Goal: Information Seeking & Learning: Understand process/instructions

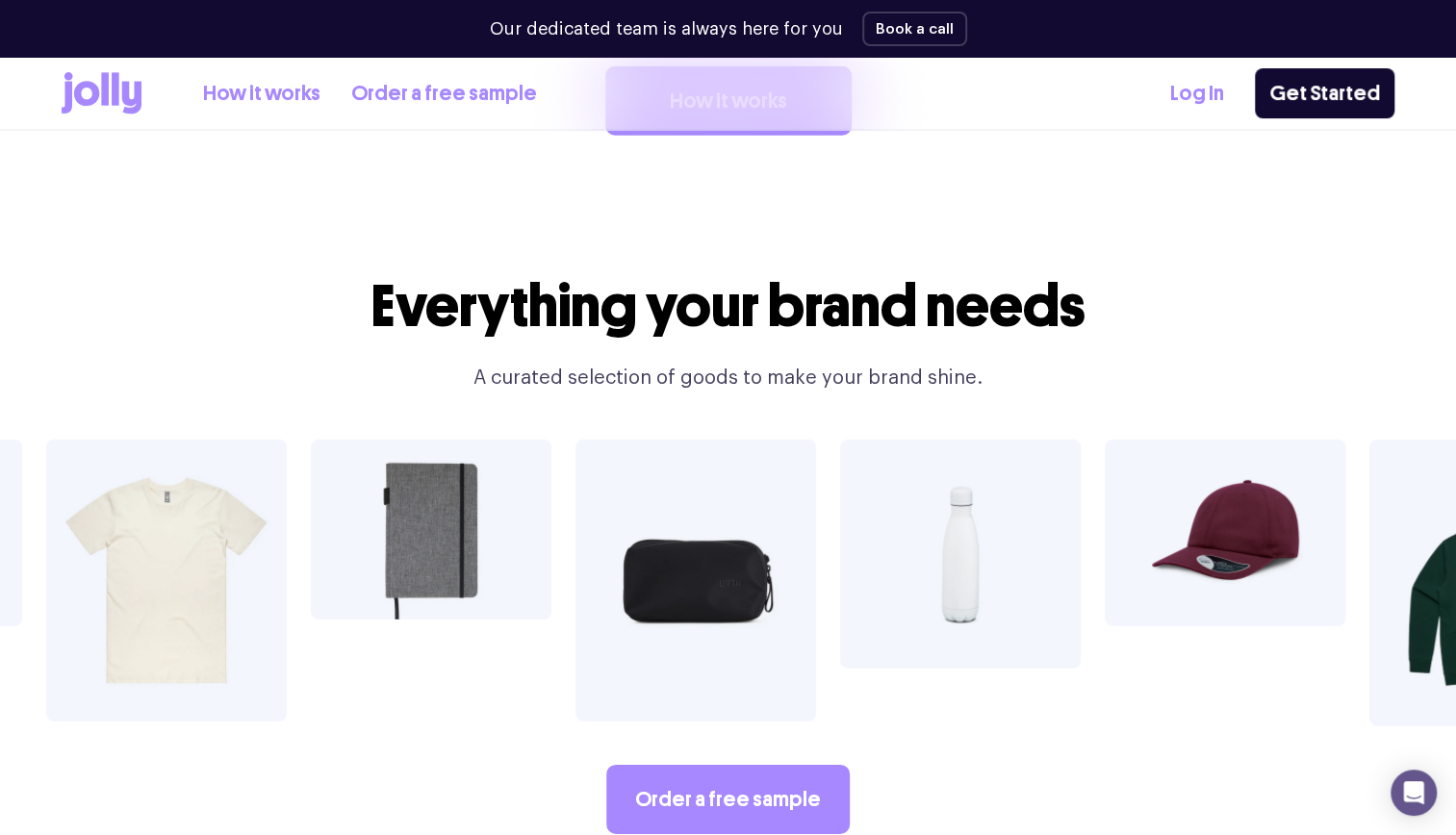
scroll to position [3100, 0]
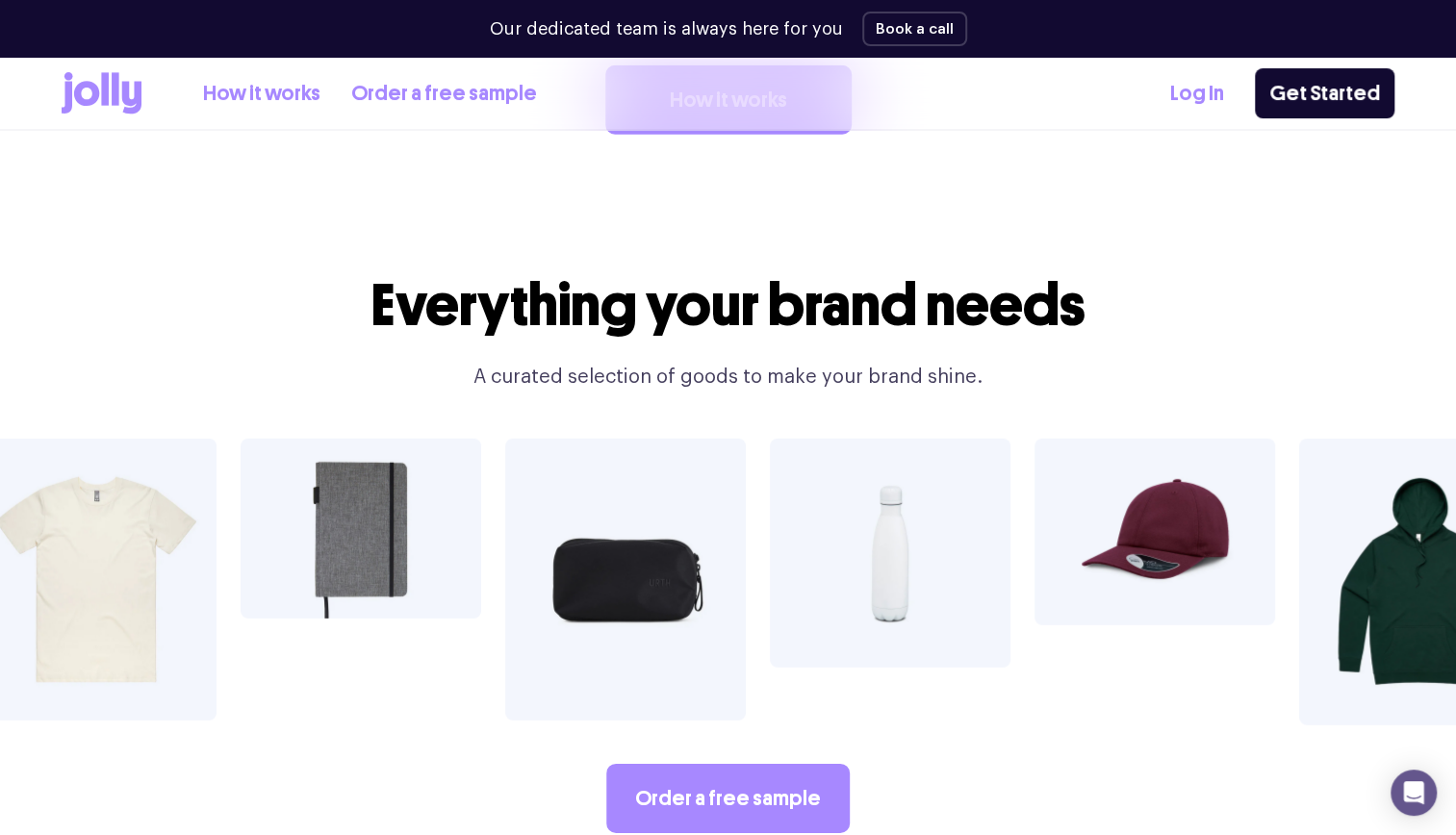
click at [616, 560] on img at bounding box center [625, 580] width 240 height 282
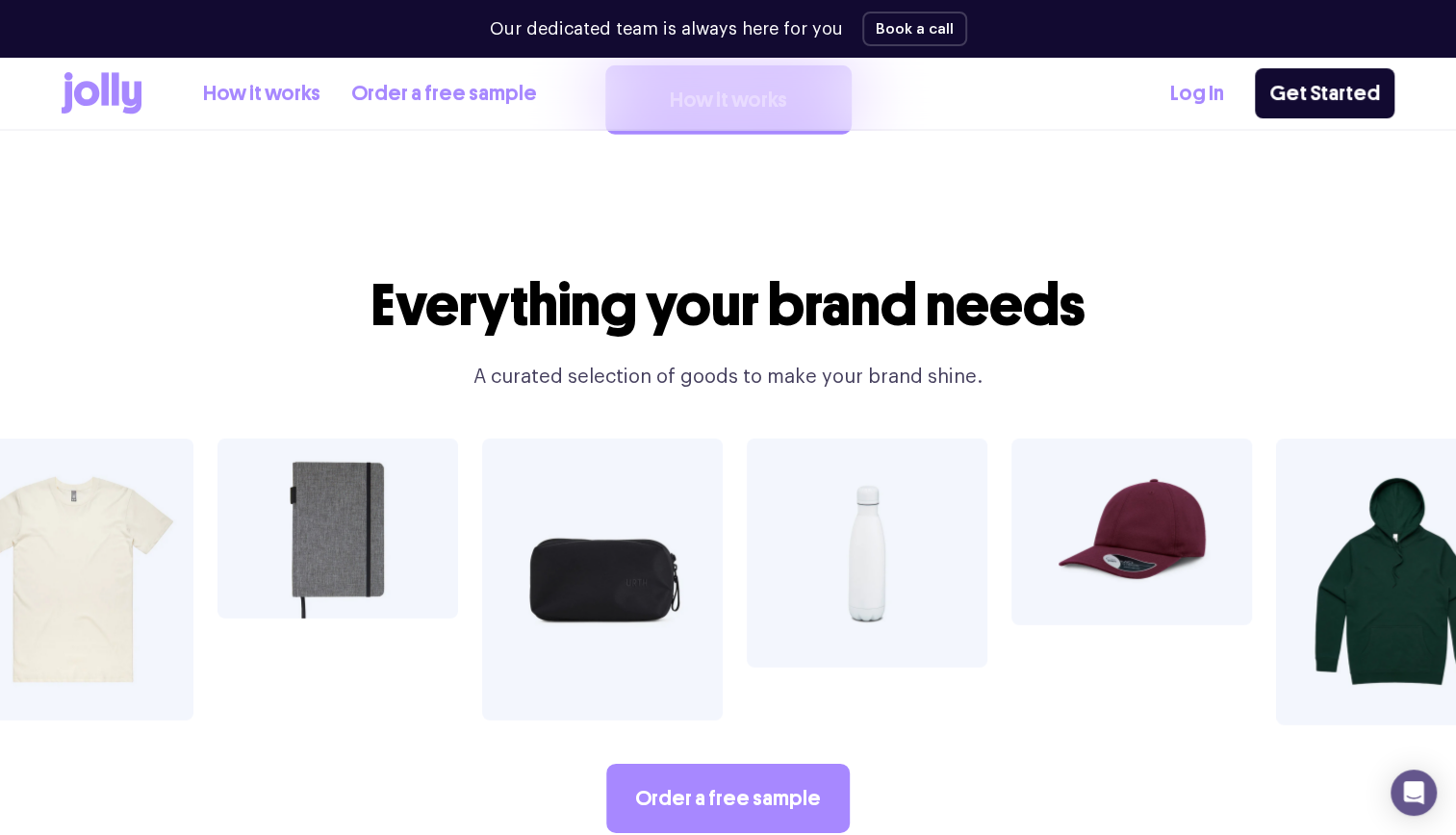
click at [616, 560] on img at bounding box center [602, 580] width 240 height 282
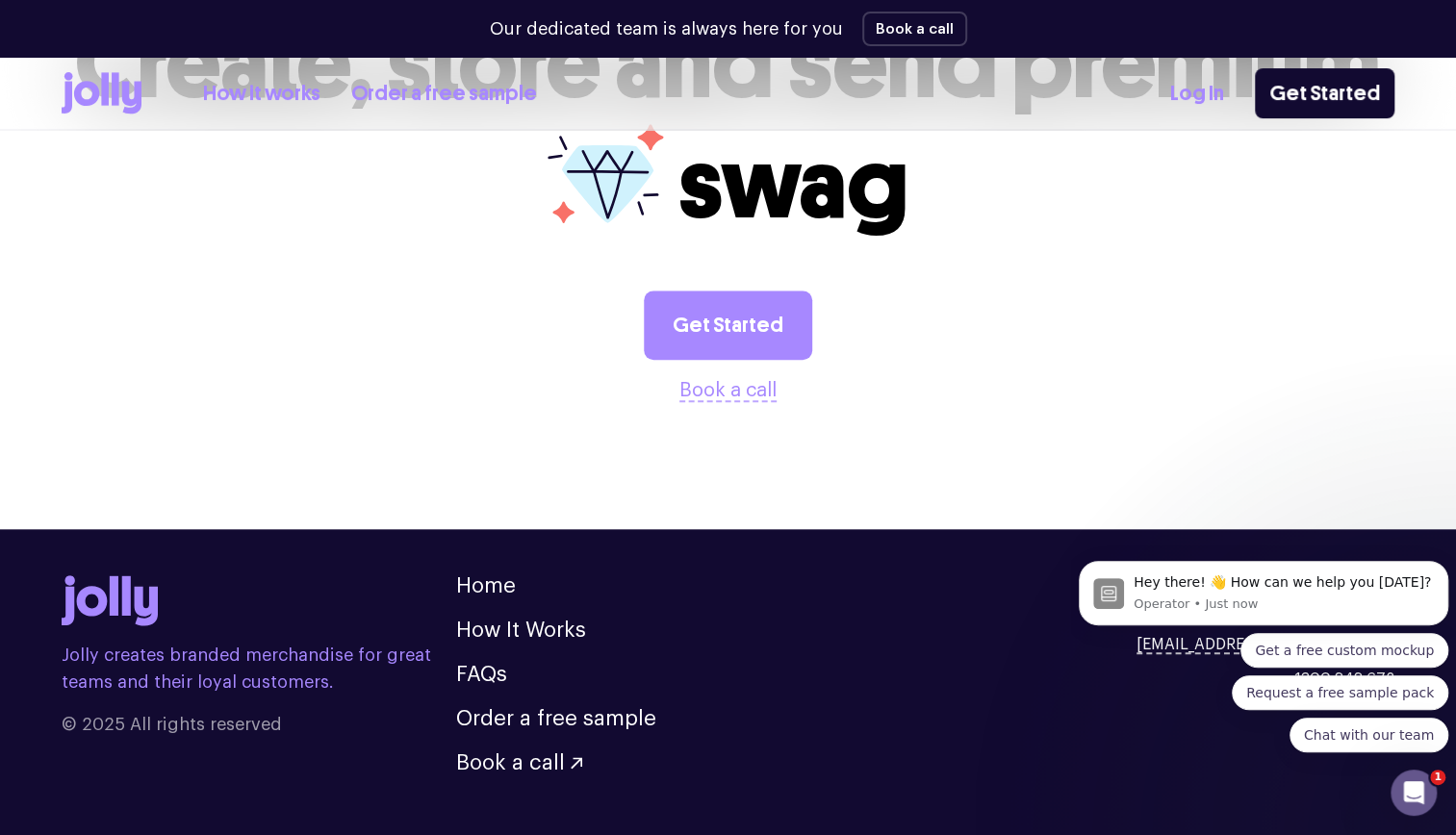
scroll to position [5257, 0]
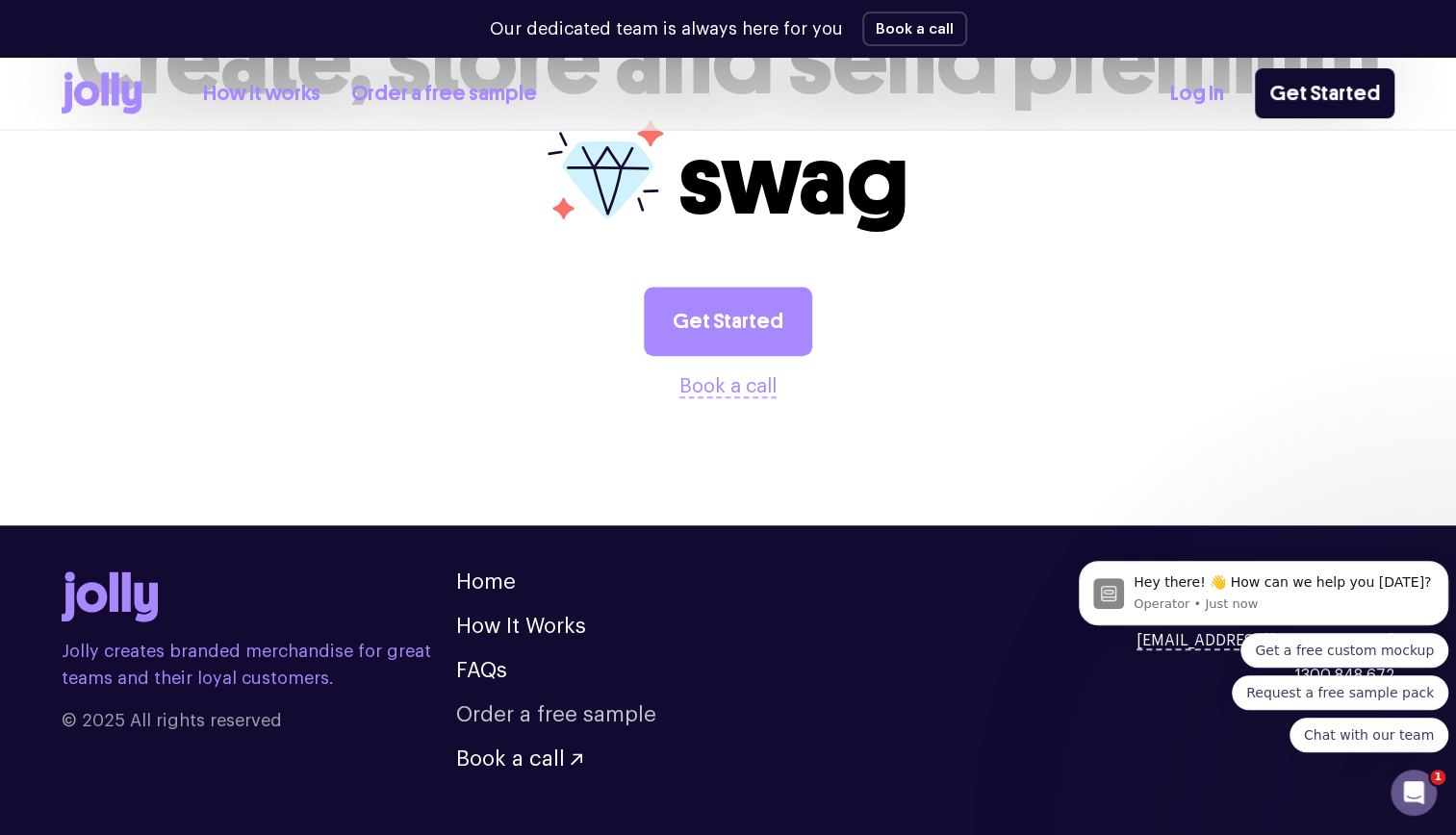
click at [485, 705] on link "Order a free sample" at bounding box center [555, 715] width 200 height 21
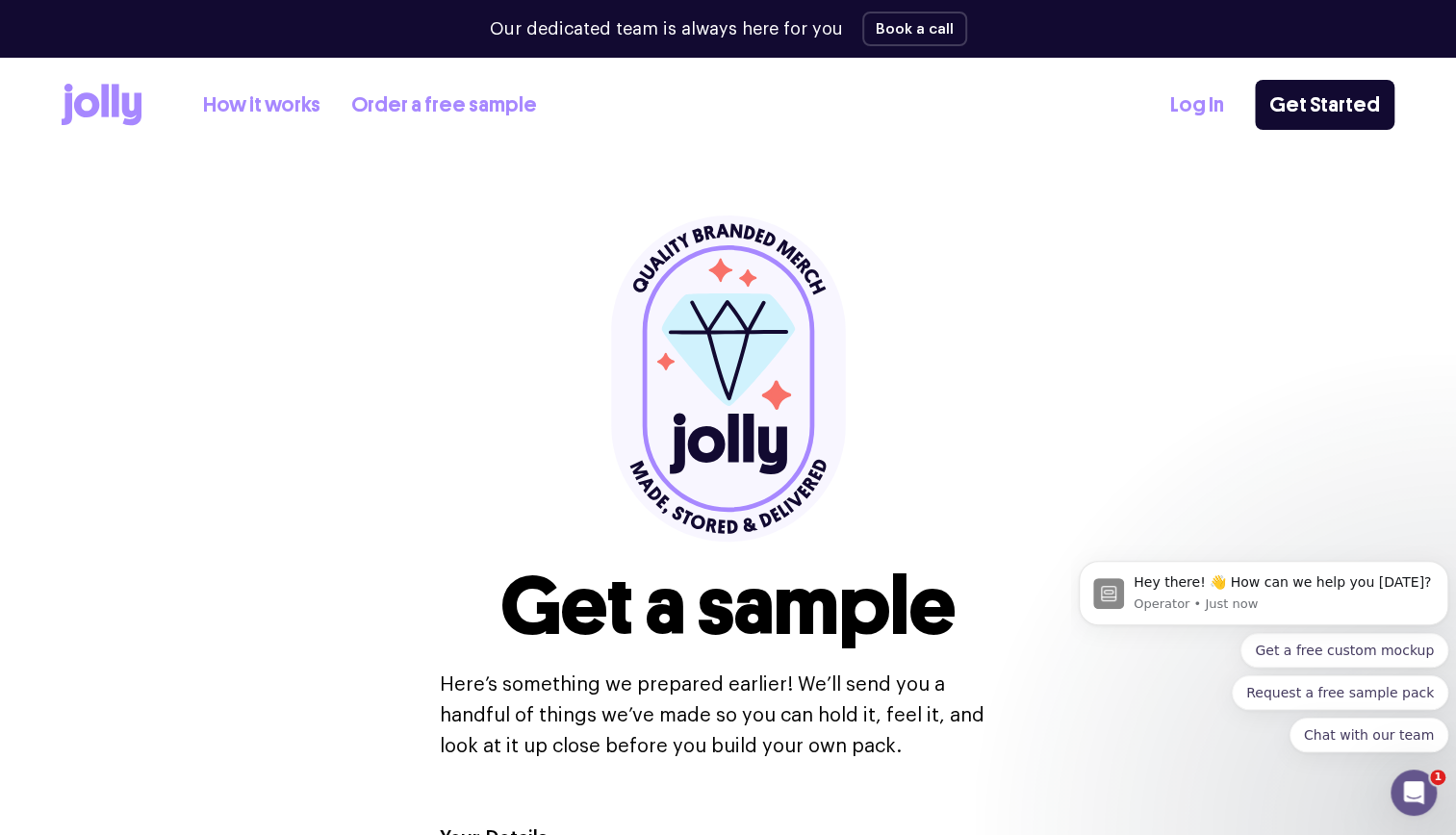
click at [266, 111] on link "How it works" at bounding box center [262, 105] width 118 height 32
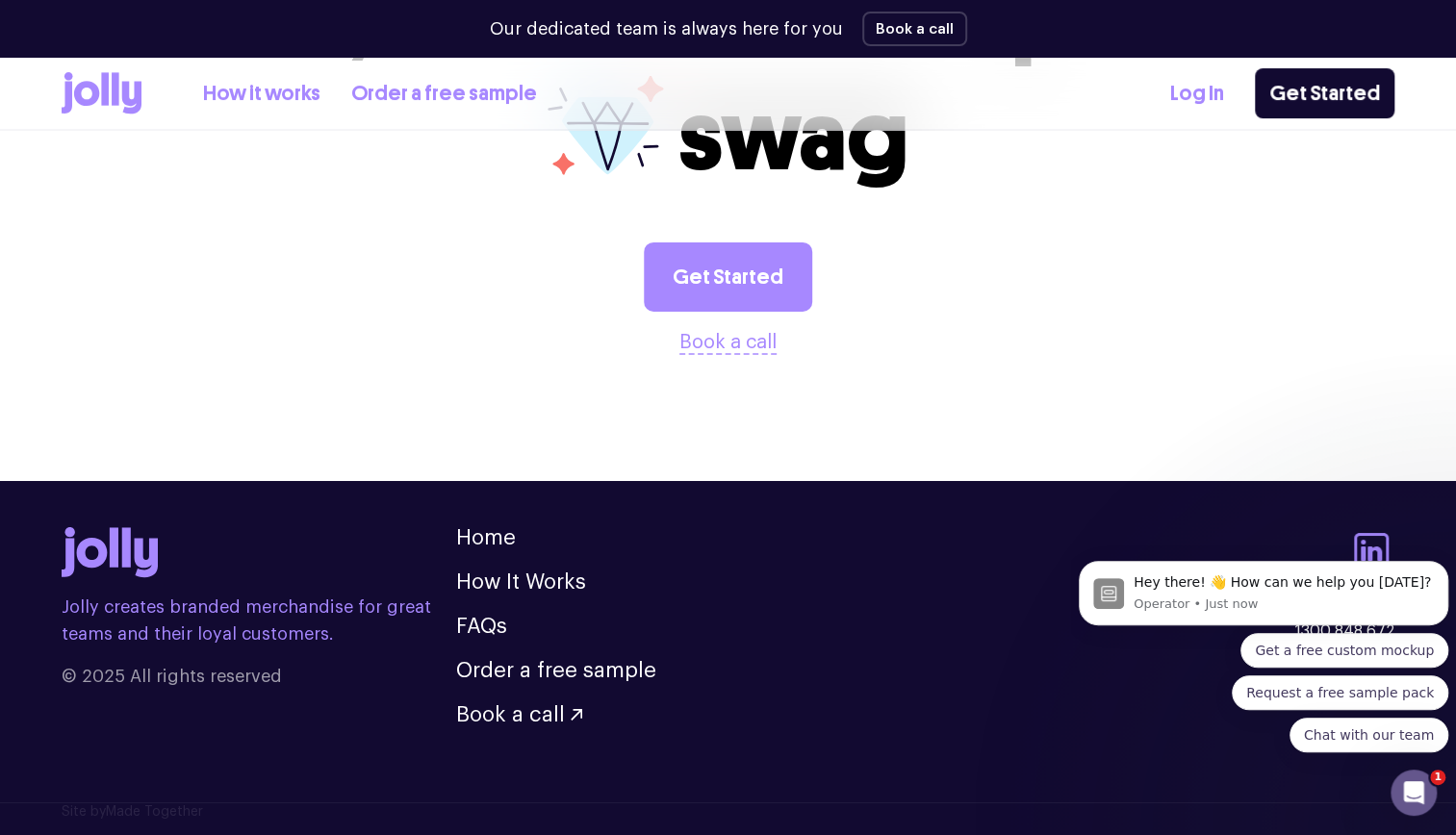
scroll to position [3868, 0]
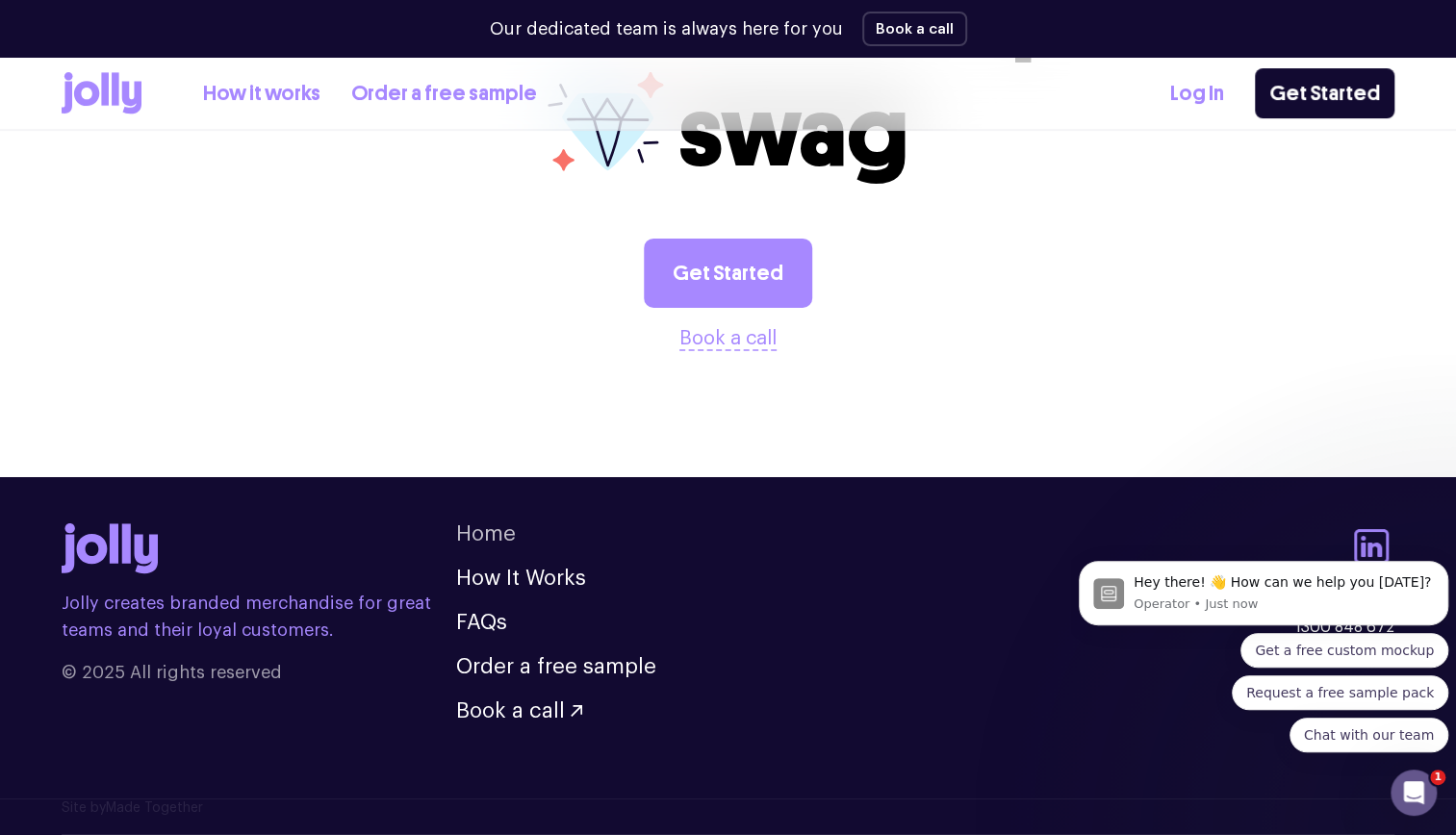
click at [506, 537] on link "Home" at bounding box center [486, 534] width 60 height 21
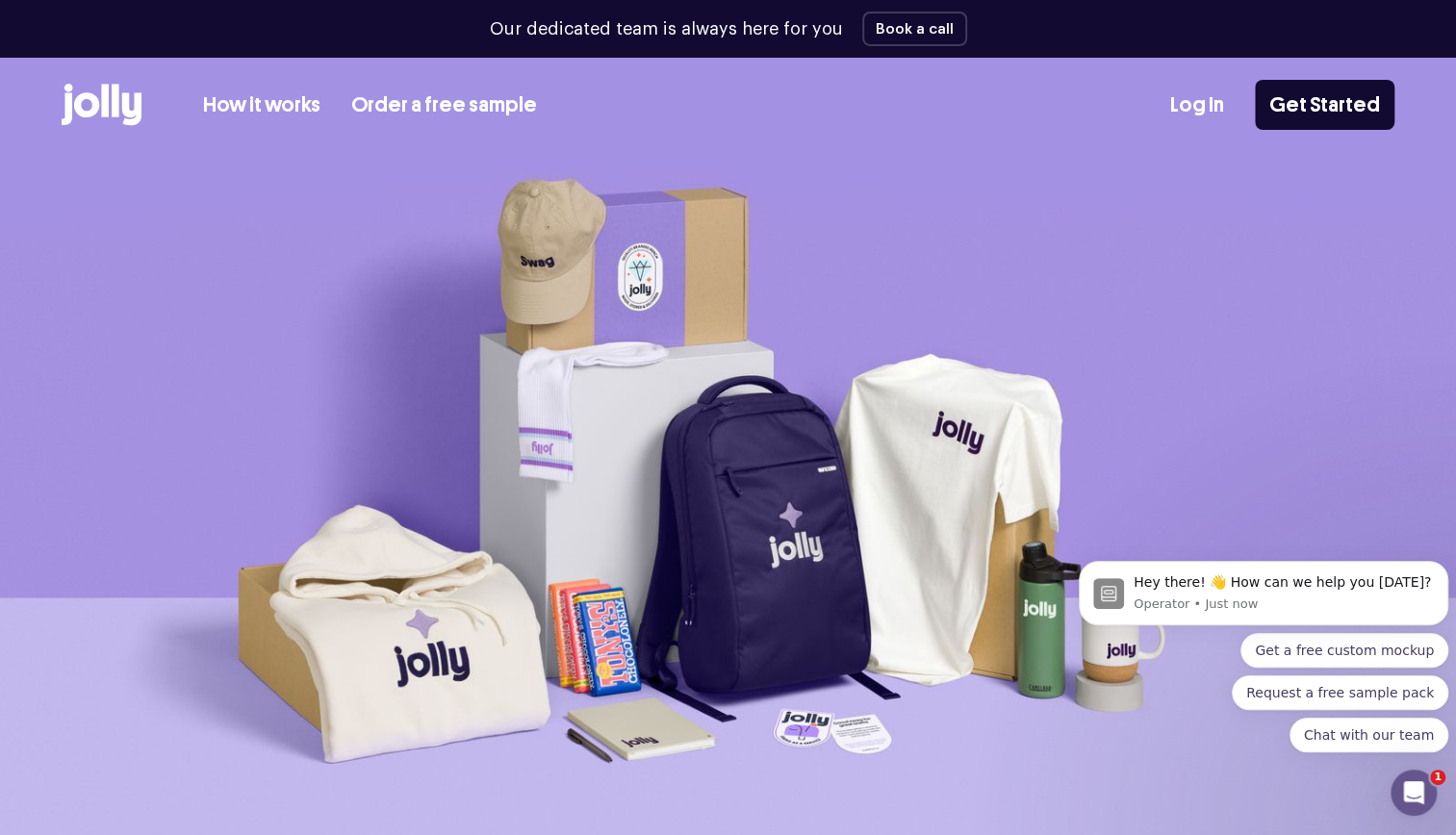
click at [263, 119] on link "How it works" at bounding box center [262, 105] width 118 height 32
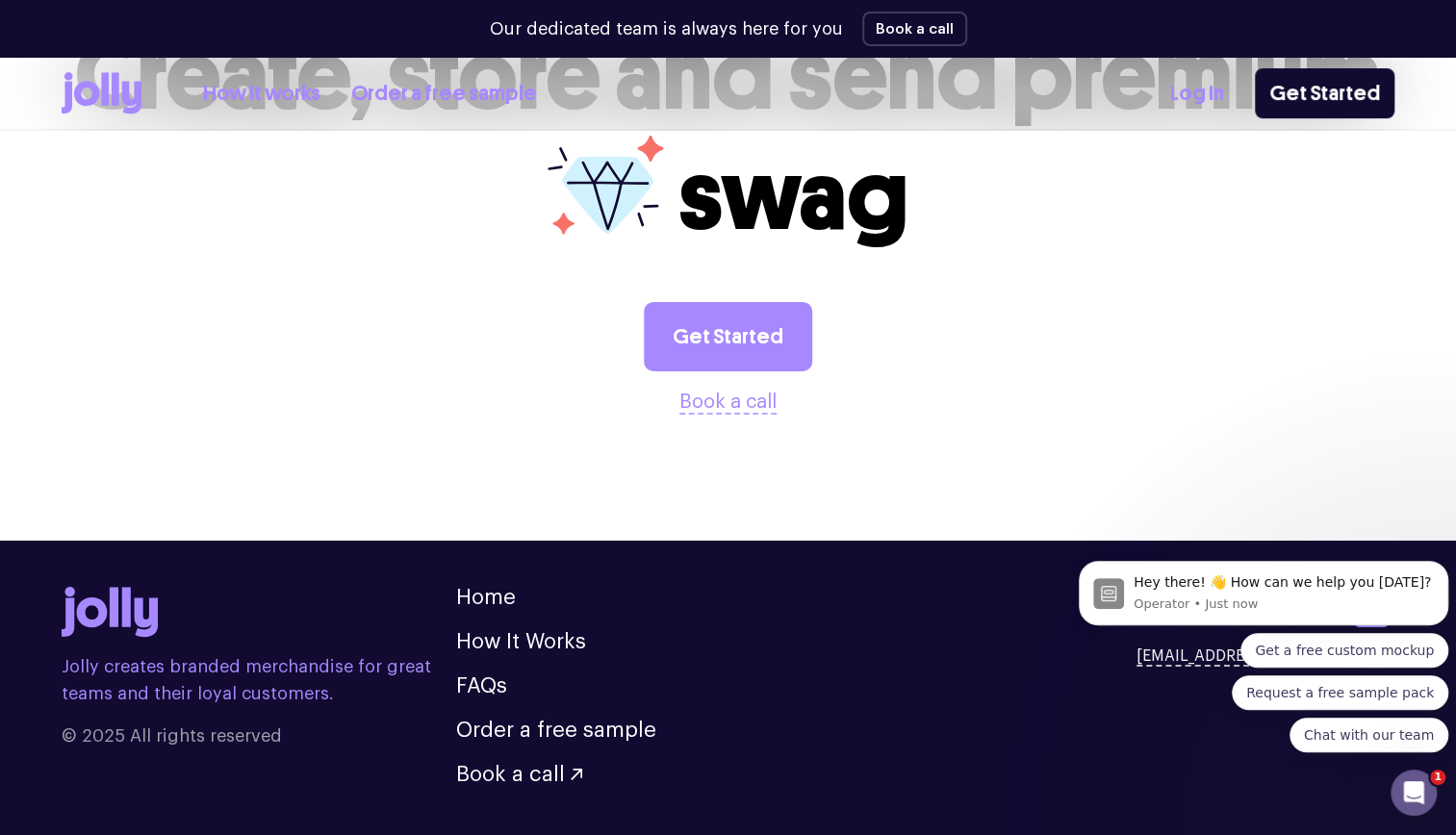
scroll to position [3868, 0]
